Goal: Book appointment/travel/reservation

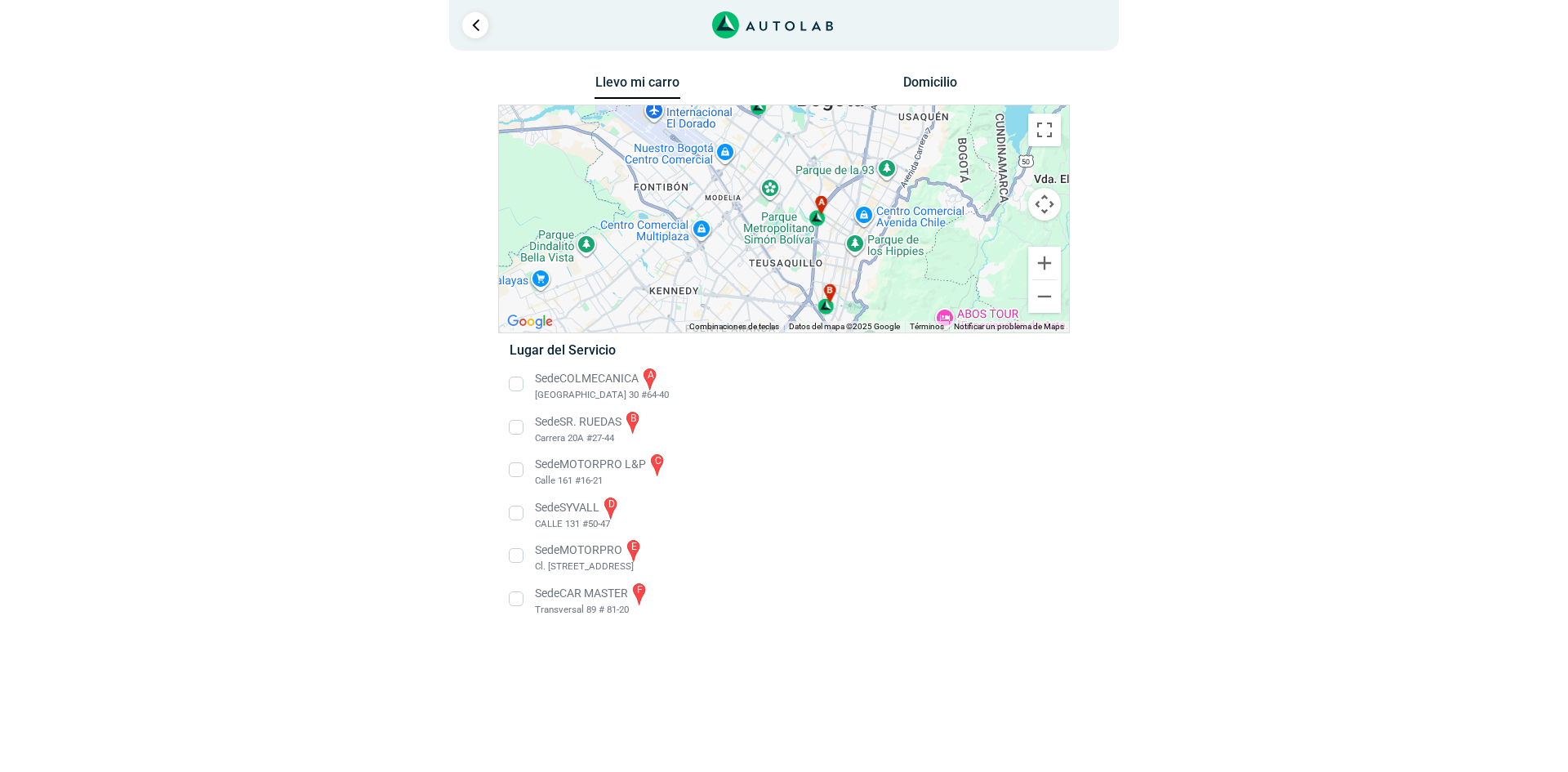
drag, startPoint x: 813, startPoint y: 253, endPoint x: 857, endPoint y: 119, distance: 141.0
click at [857, 119] on div "a b c d e f" at bounding box center [784, 218] width 570 height 227
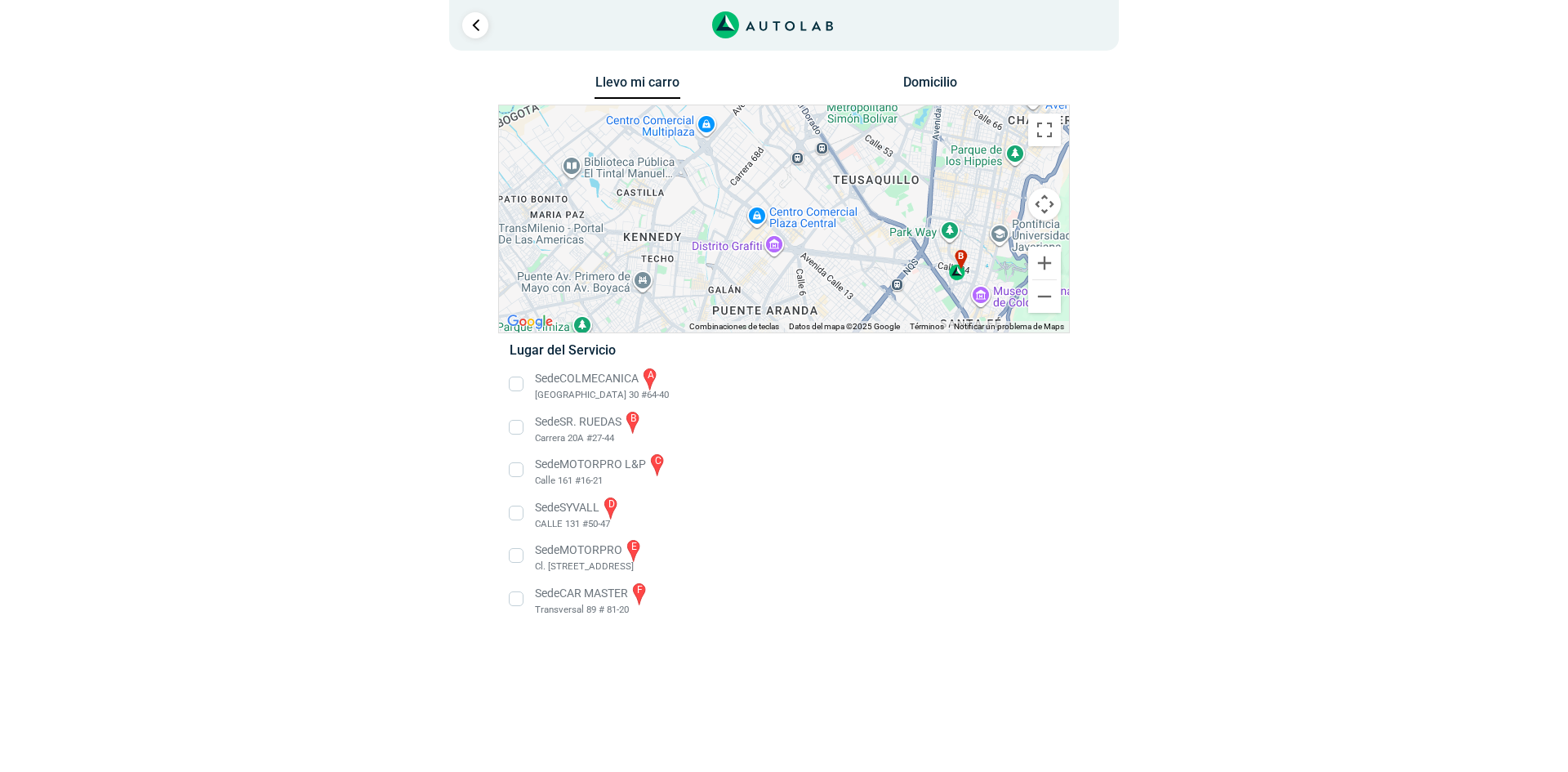
drag, startPoint x: 725, startPoint y: 201, endPoint x: 834, endPoint y: 104, distance: 145.9
click at [847, 125] on div "a b c d e f" at bounding box center [784, 218] width 570 height 227
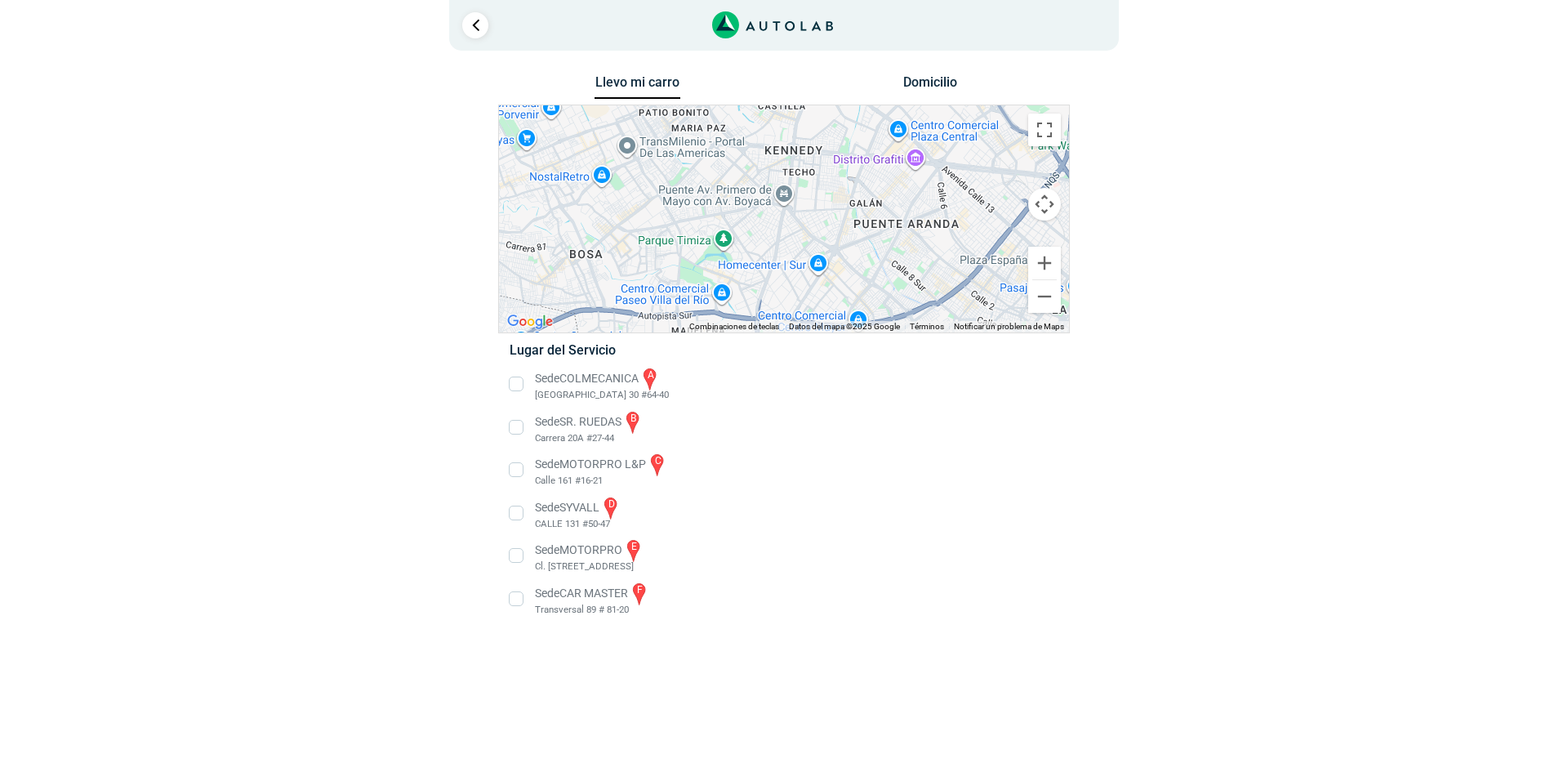
drag, startPoint x: 834, startPoint y: 104, endPoint x: 981, endPoint y: 55, distance: 155.0
click at [981, 55] on div "5 Llevo mi carro [GEOGRAPHIC_DATA] ← Mover a la izquierda → ↑ ↓ + - Fin" at bounding box center [784, 320] width 980 height 640
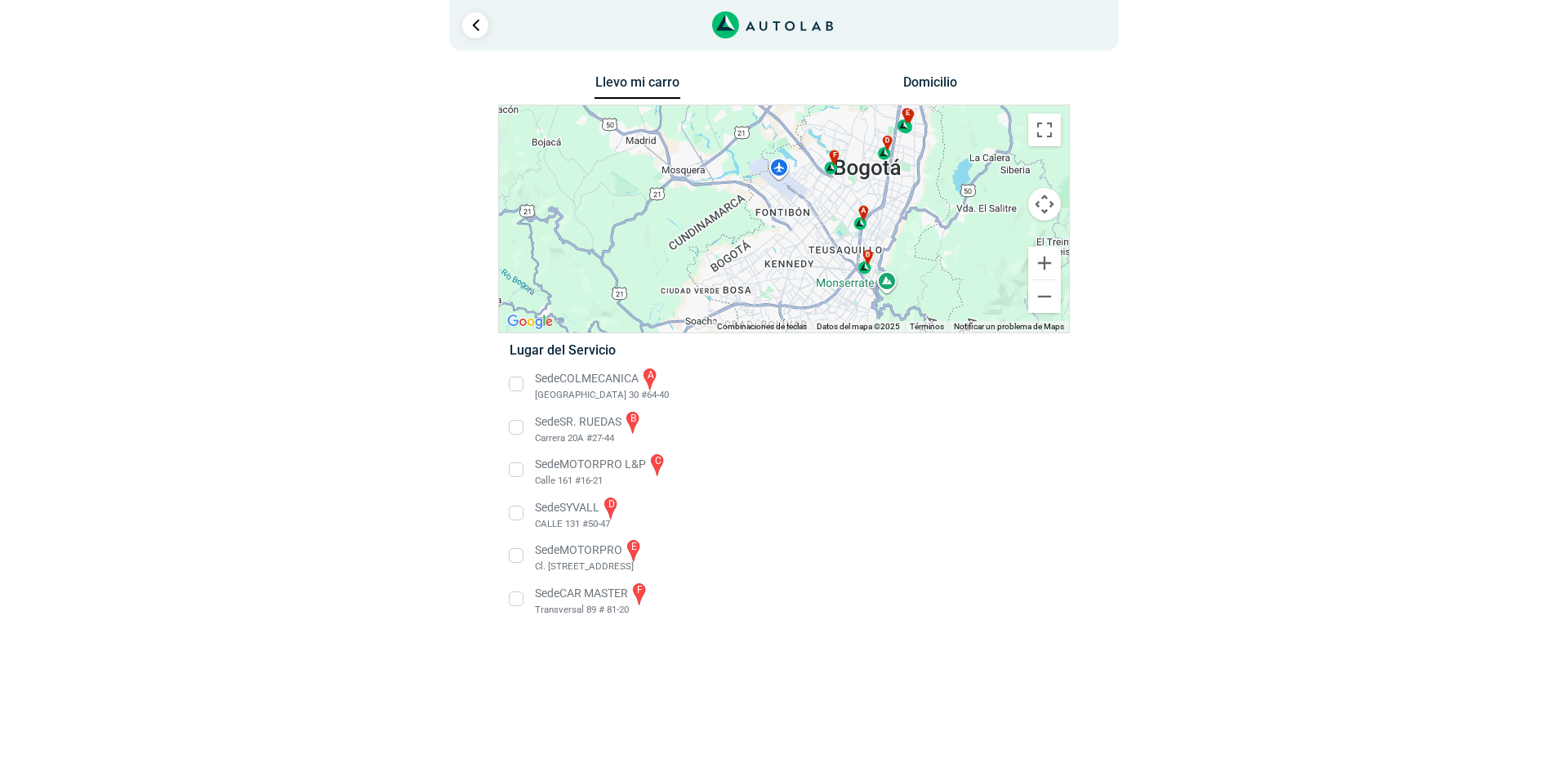
drag, startPoint x: 847, startPoint y: 153, endPoint x: 813, endPoint y: 230, distance: 84.2
click at [813, 230] on div "a b c d e f" at bounding box center [784, 218] width 570 height 227
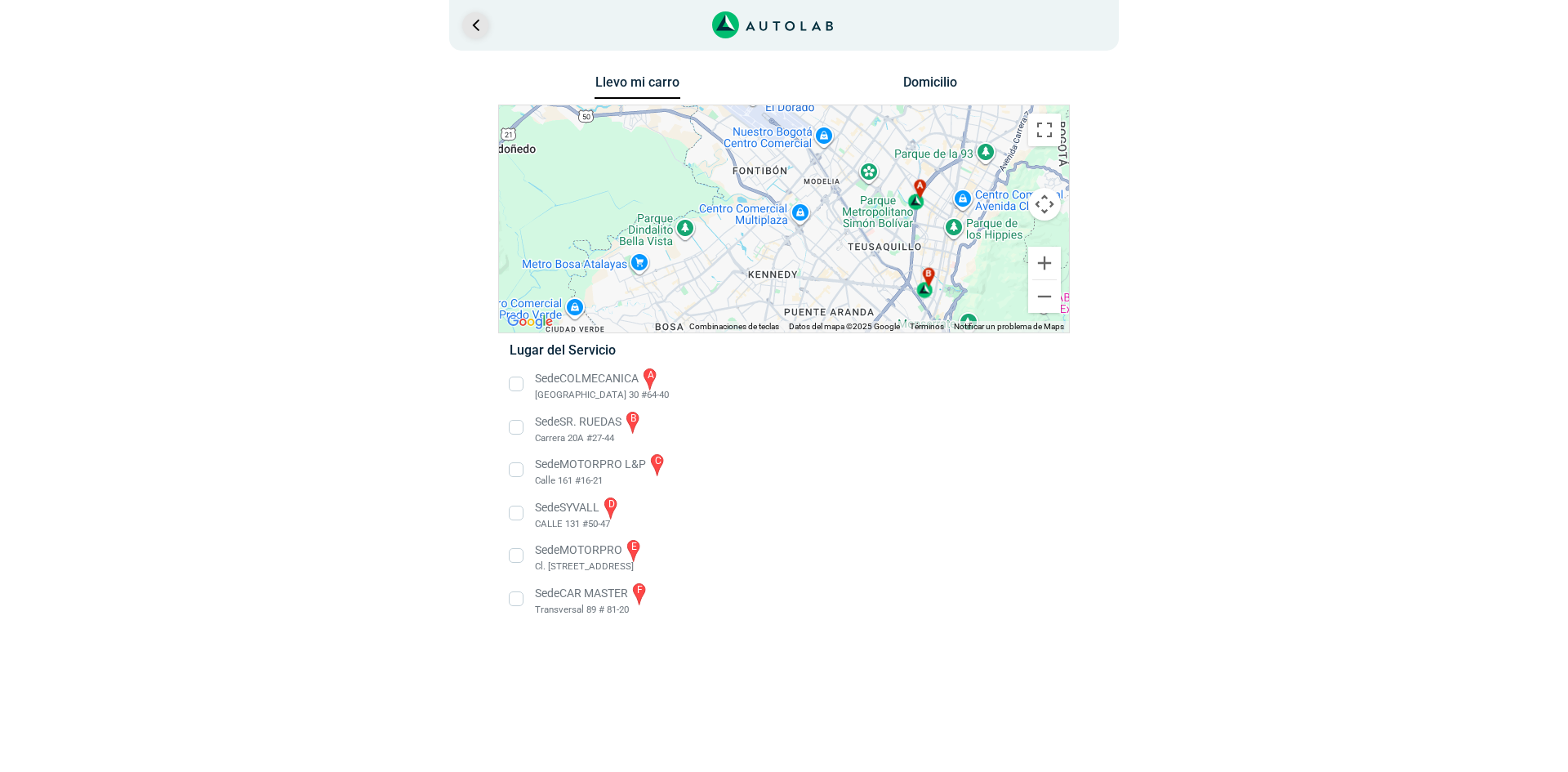
click at [470, 24] on link "Ir al paso anterior" at bounding box center [476, 26] width 26 height 26
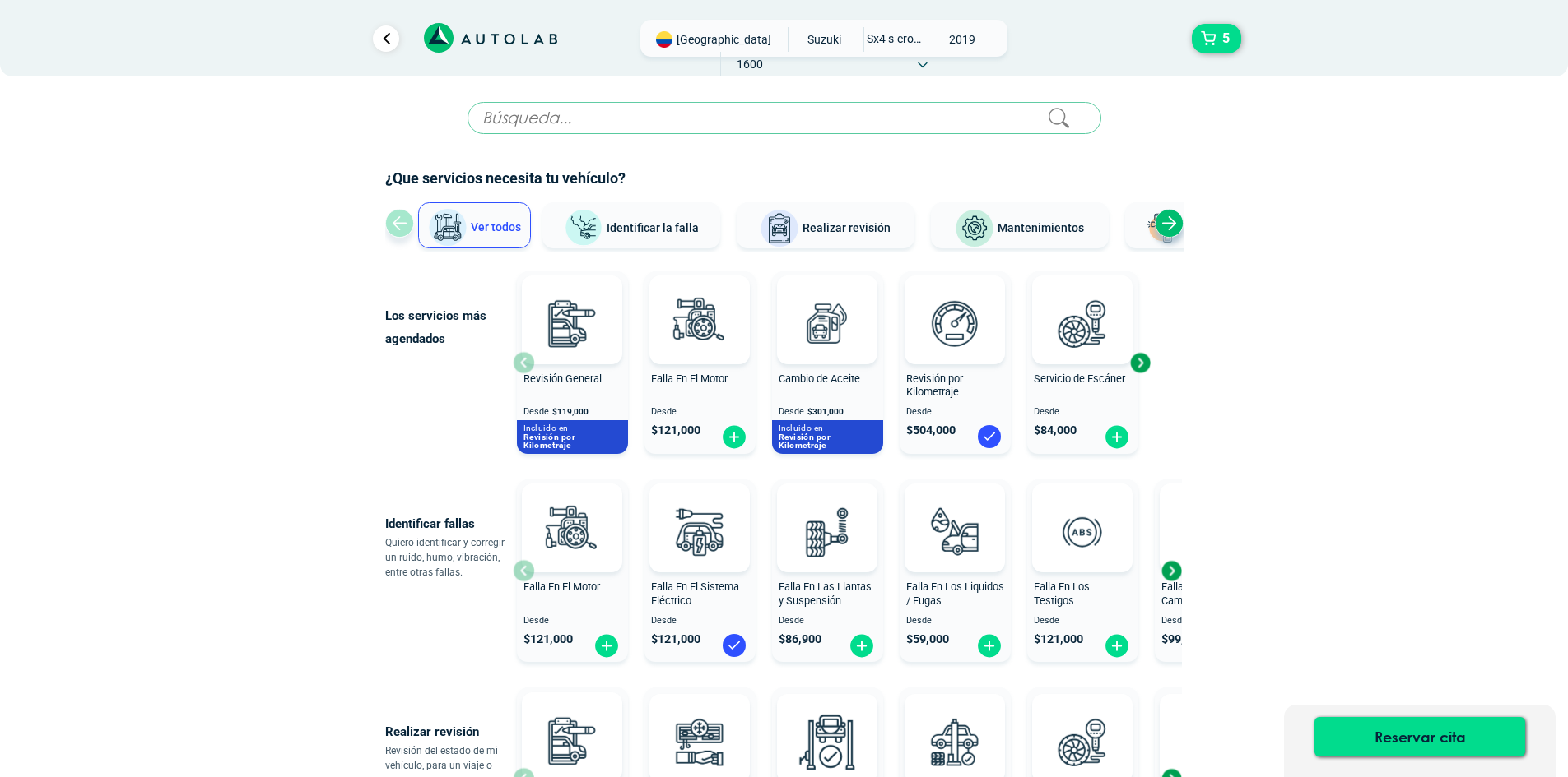
click at [390, 36] on link "Ir al paso anterior" at bounding box center [386, 39] width 27 height 27
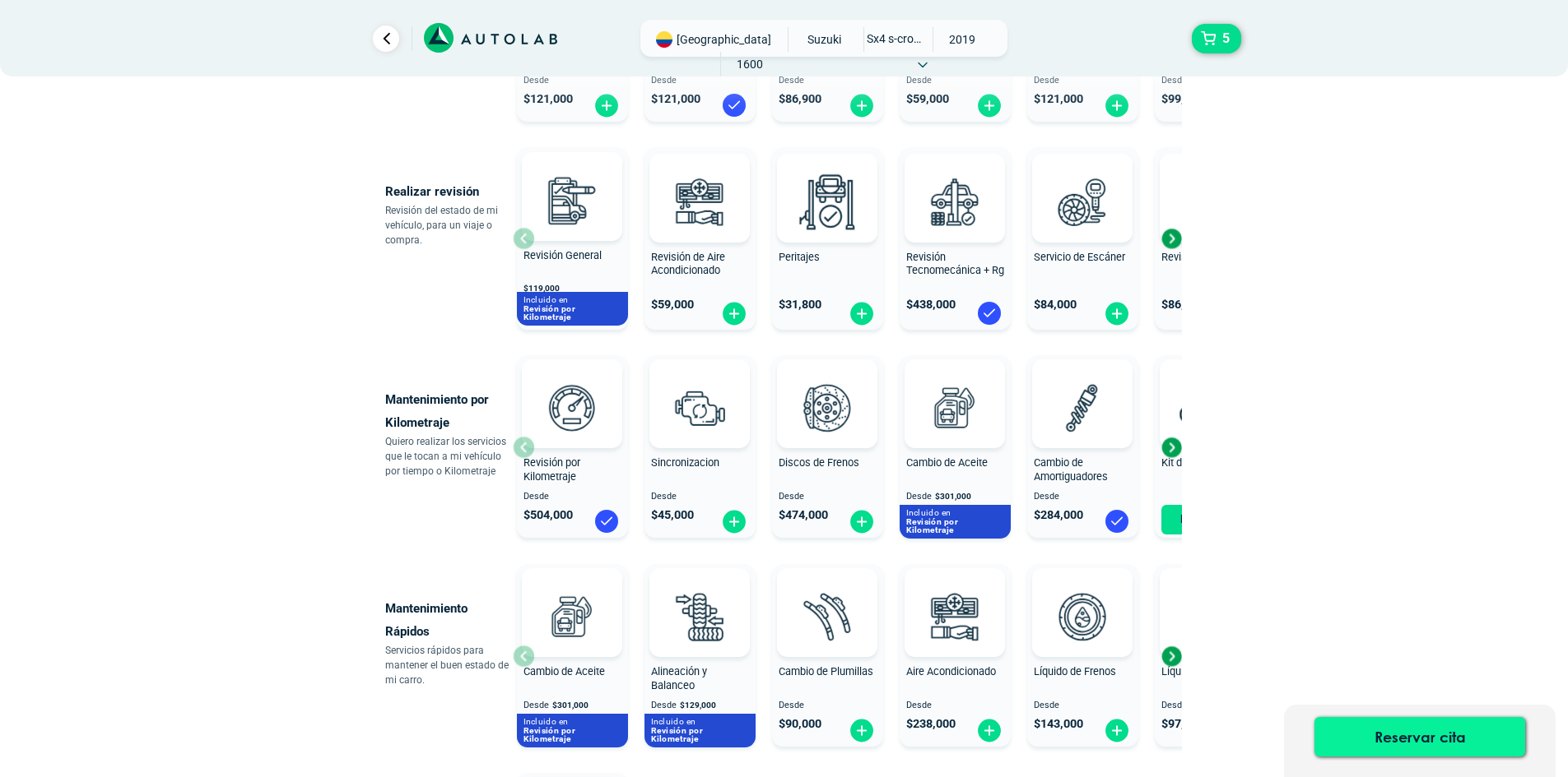
click at [1424, 748] on button "Reservar cita" at bounding box center [1419, 737] width 211 height 39
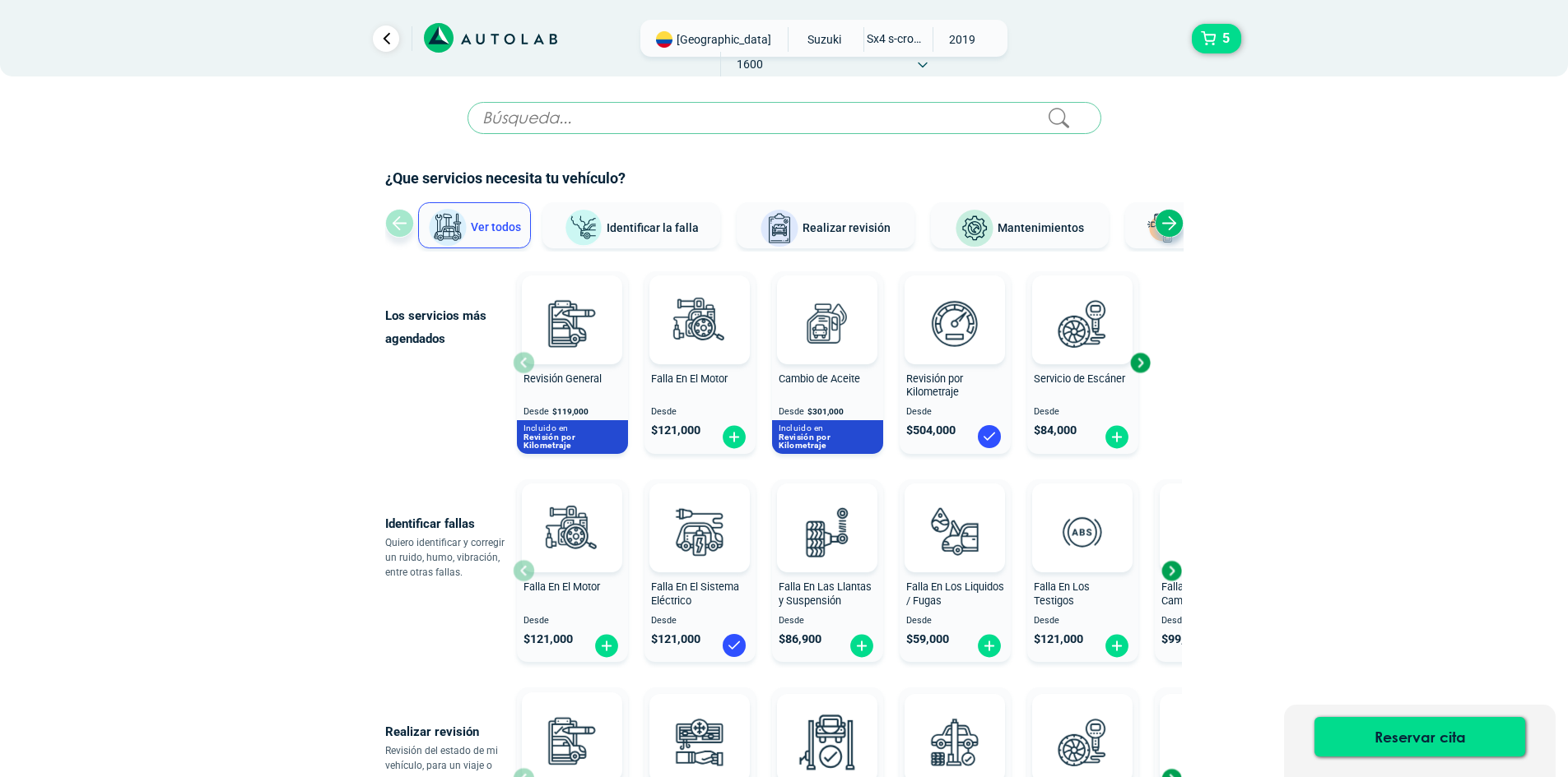
scroll to position [164, 0]
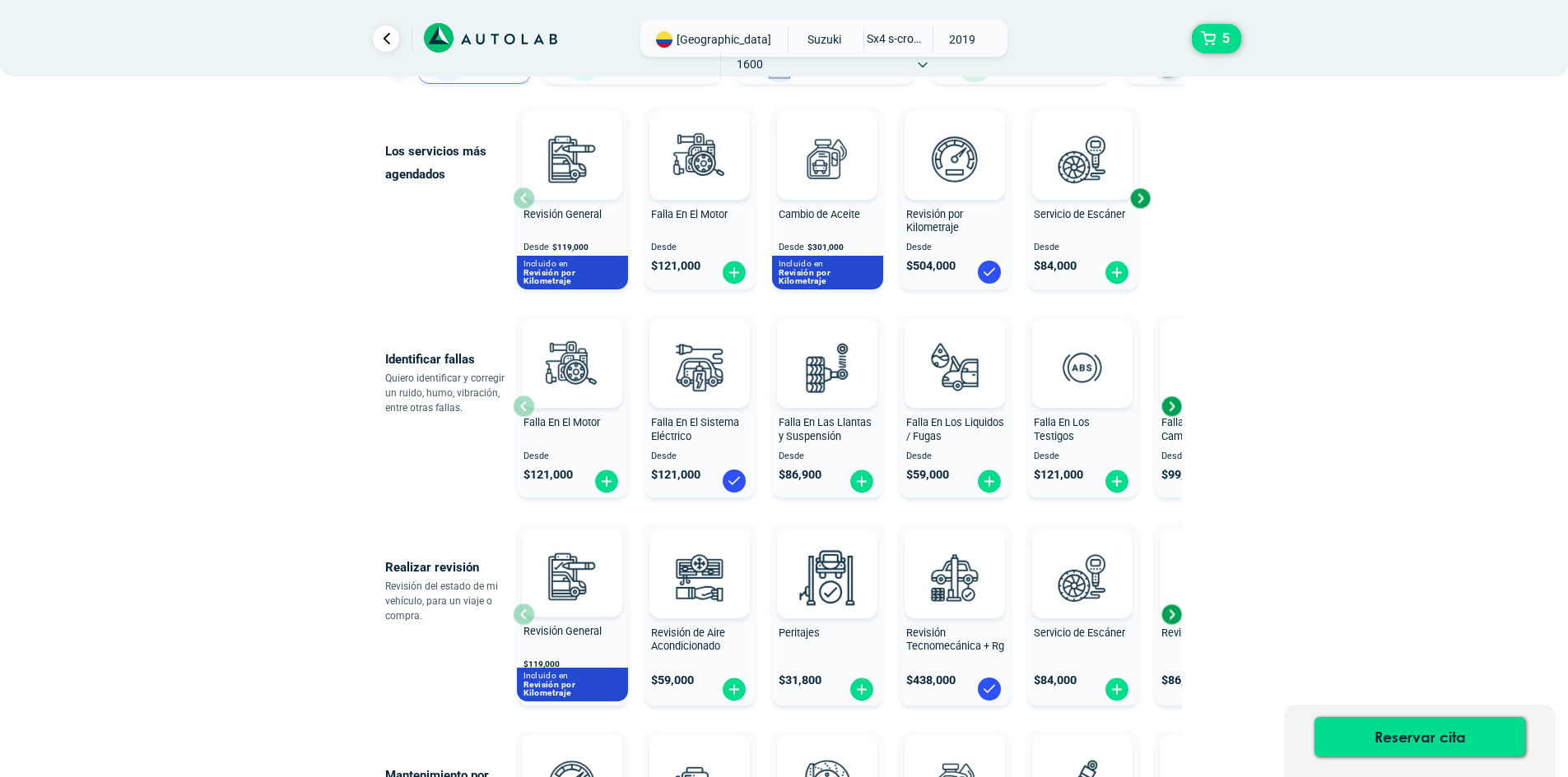
scroll to position [329, 0]
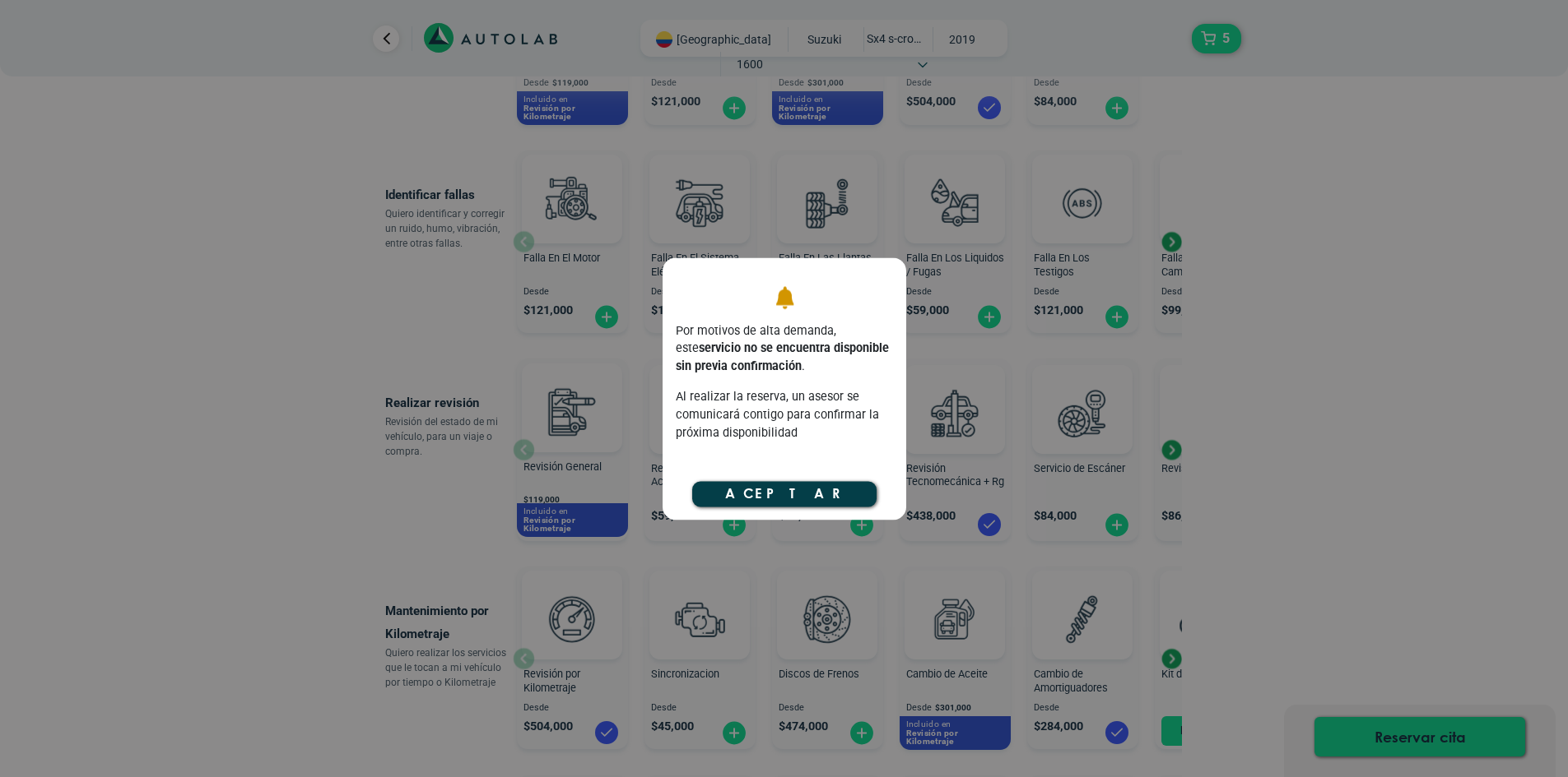
scroll to position [247, 0]
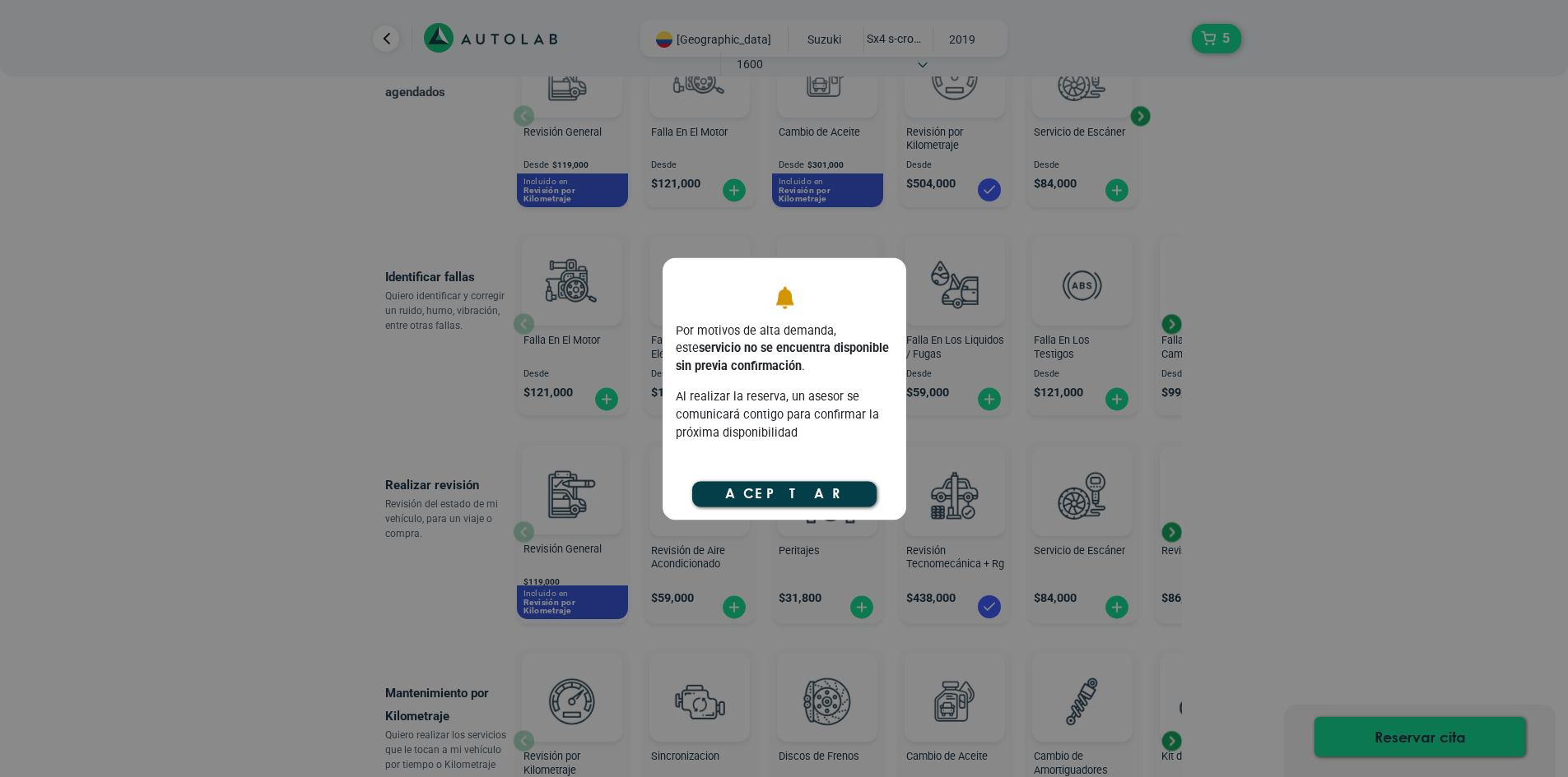
scroll to position [83, 0]
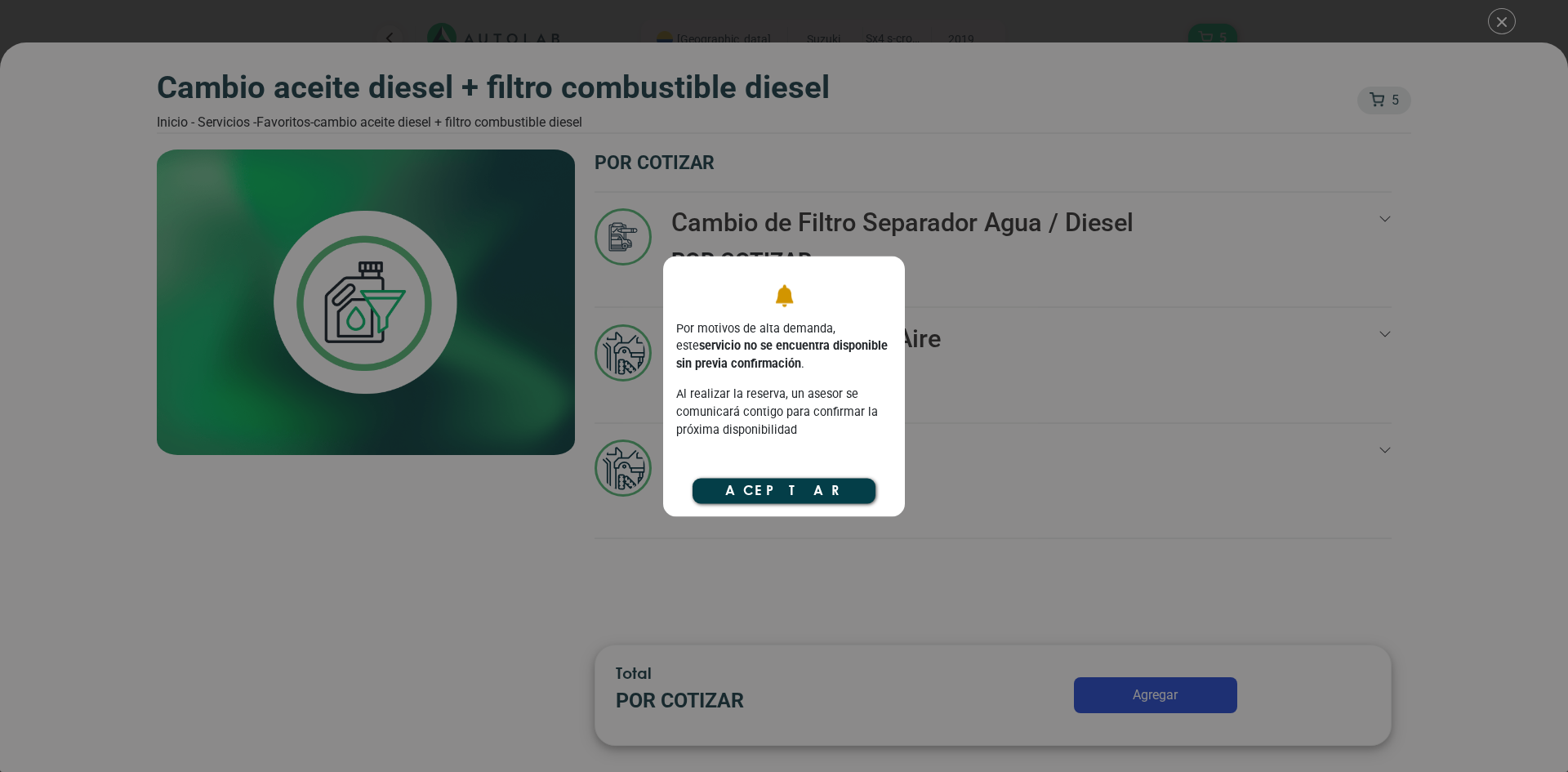
click at [792, 489] on button "Aceptar" at bounding box center [784, 491] width 183 height 25
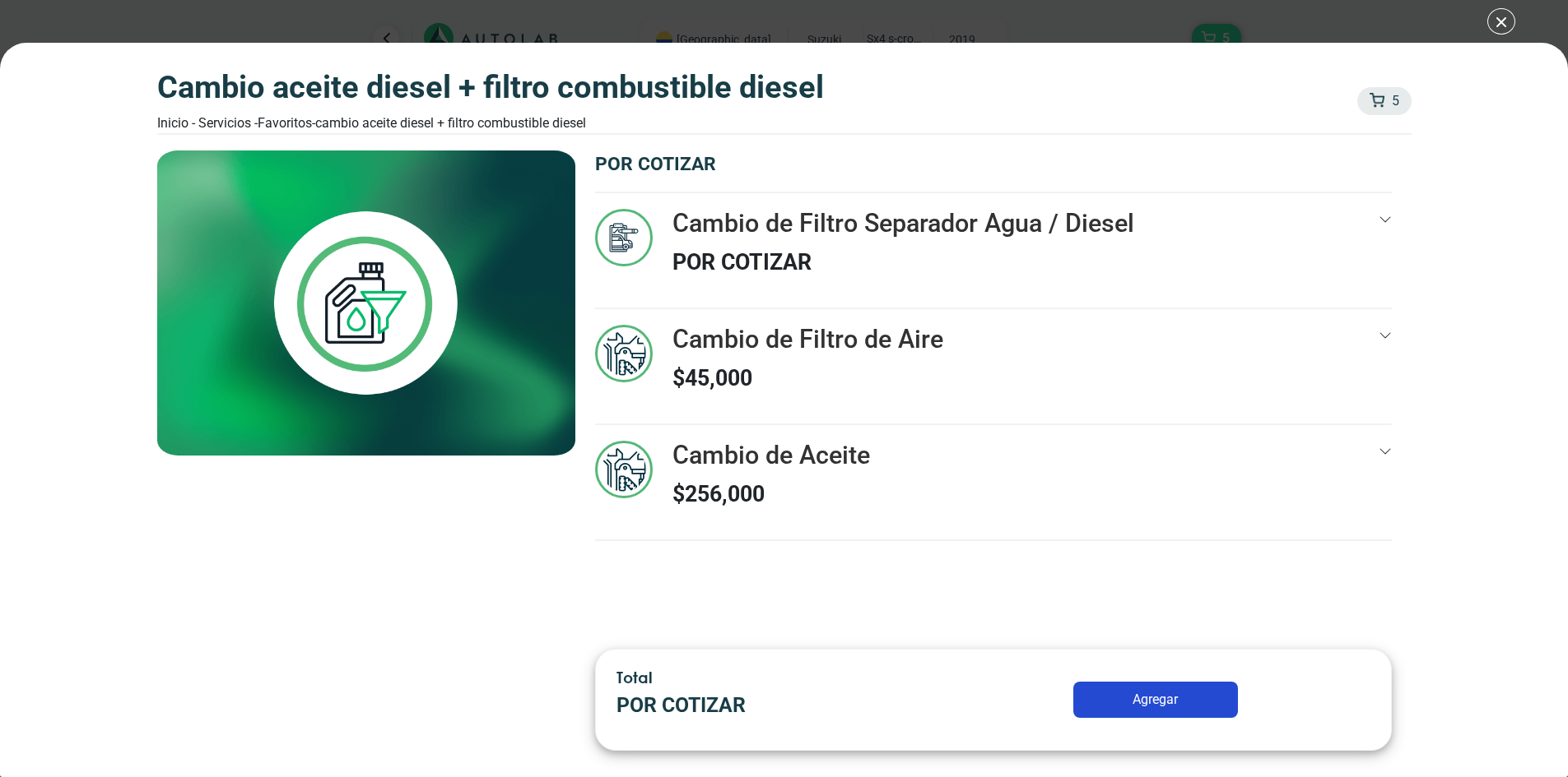
click at [1504, 19] on div "CAMBIO ACEITE DIESEL + FILTRO COMBUSTIBLE DIESEL Inicio - Servicios - Favoritos…" at bounding box center [784, 388] width 1568 height 777
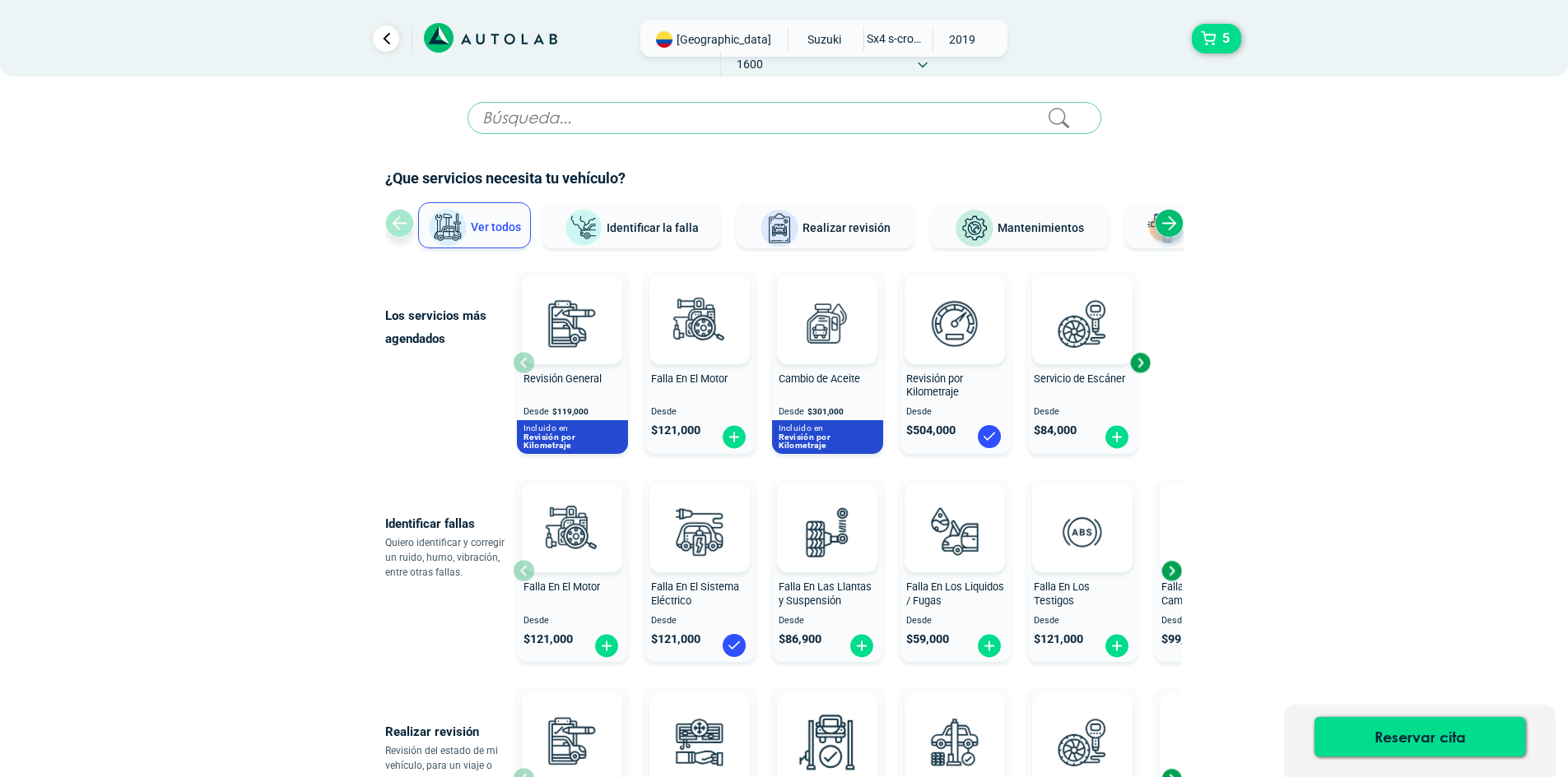
click at [695, 40] on span "[GEOGRAPHIC_DATA]" at bounding box center [724, 39] width 94 height 17
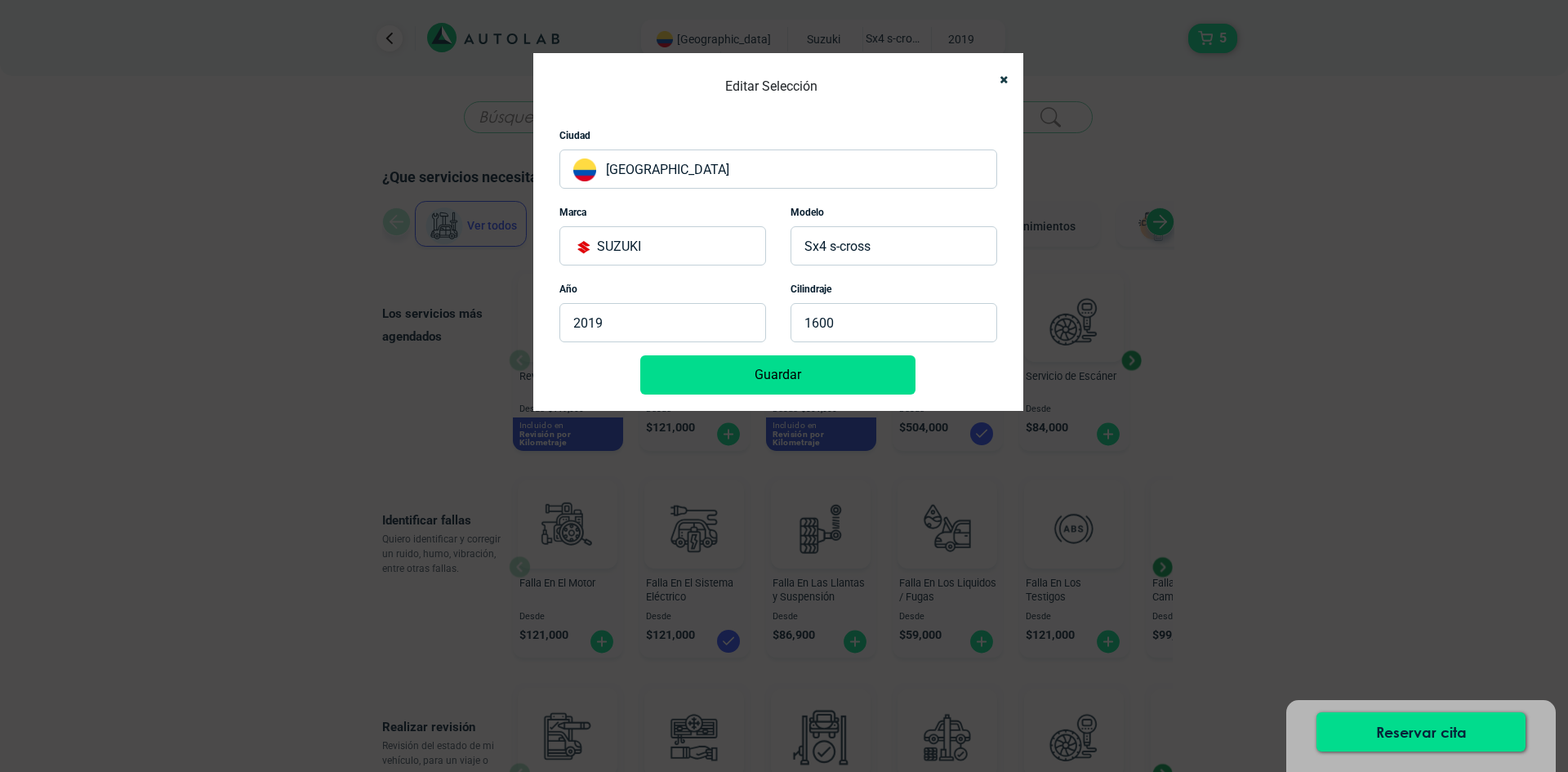
click at [815, 367] on button "Guardar" at bounding box center [778, 375] width 275 height 39
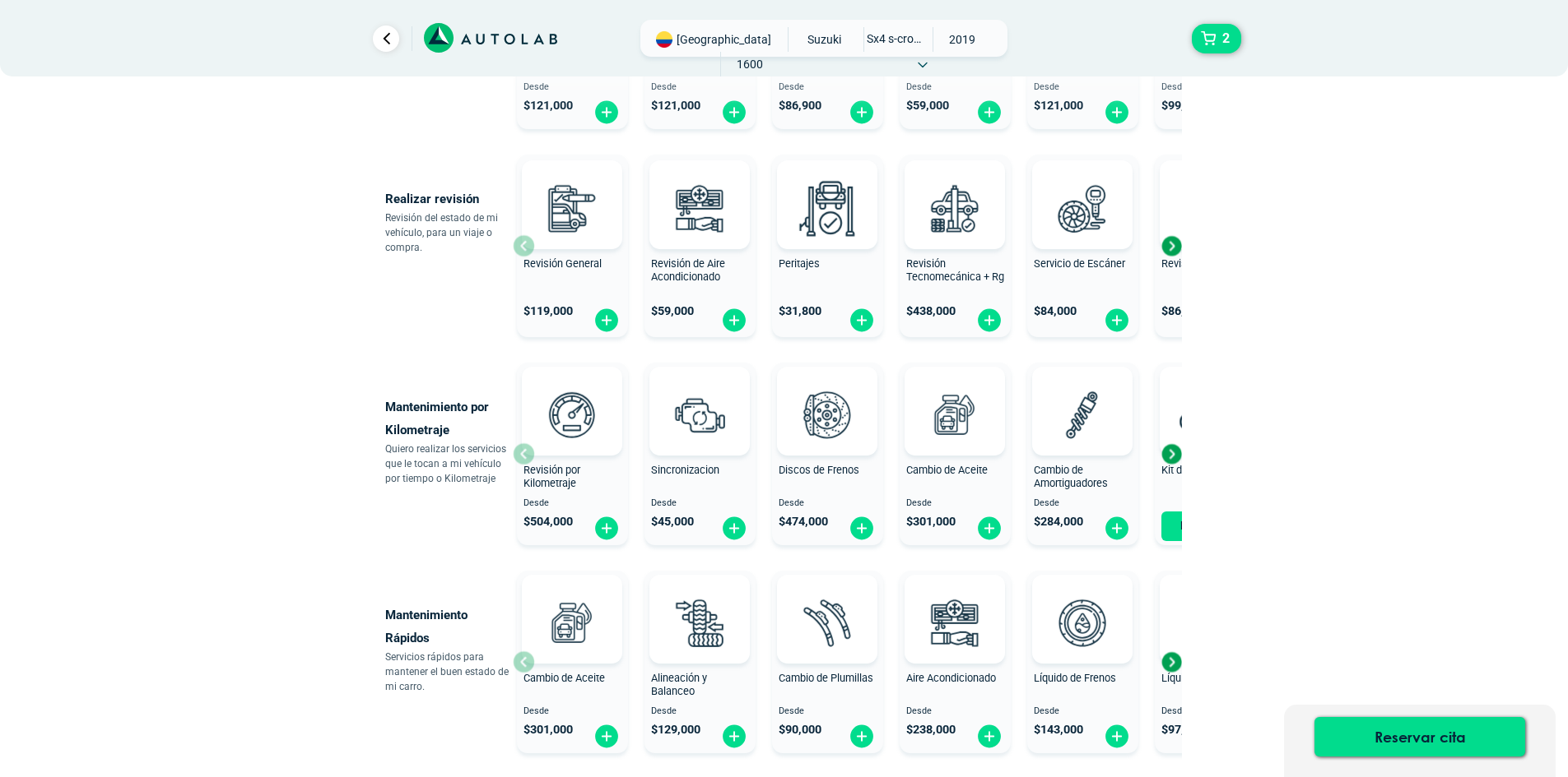
scroll to position [247, 0]
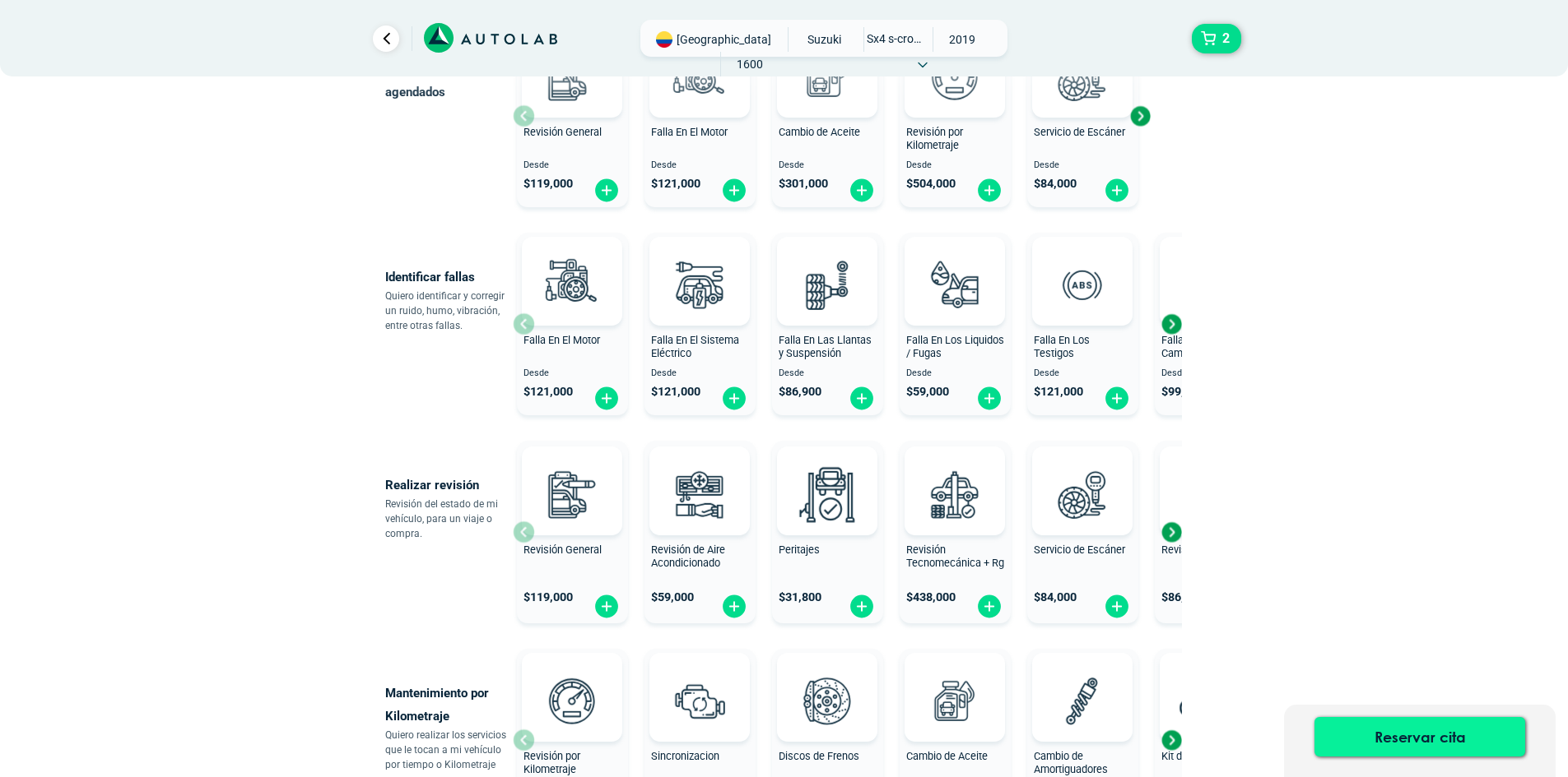
click at [1433, 740] on button "Reservar cita" at bounding box center [1419, 737] width 211 height 39
